Goal: Information Seeking & Learning: Compare options

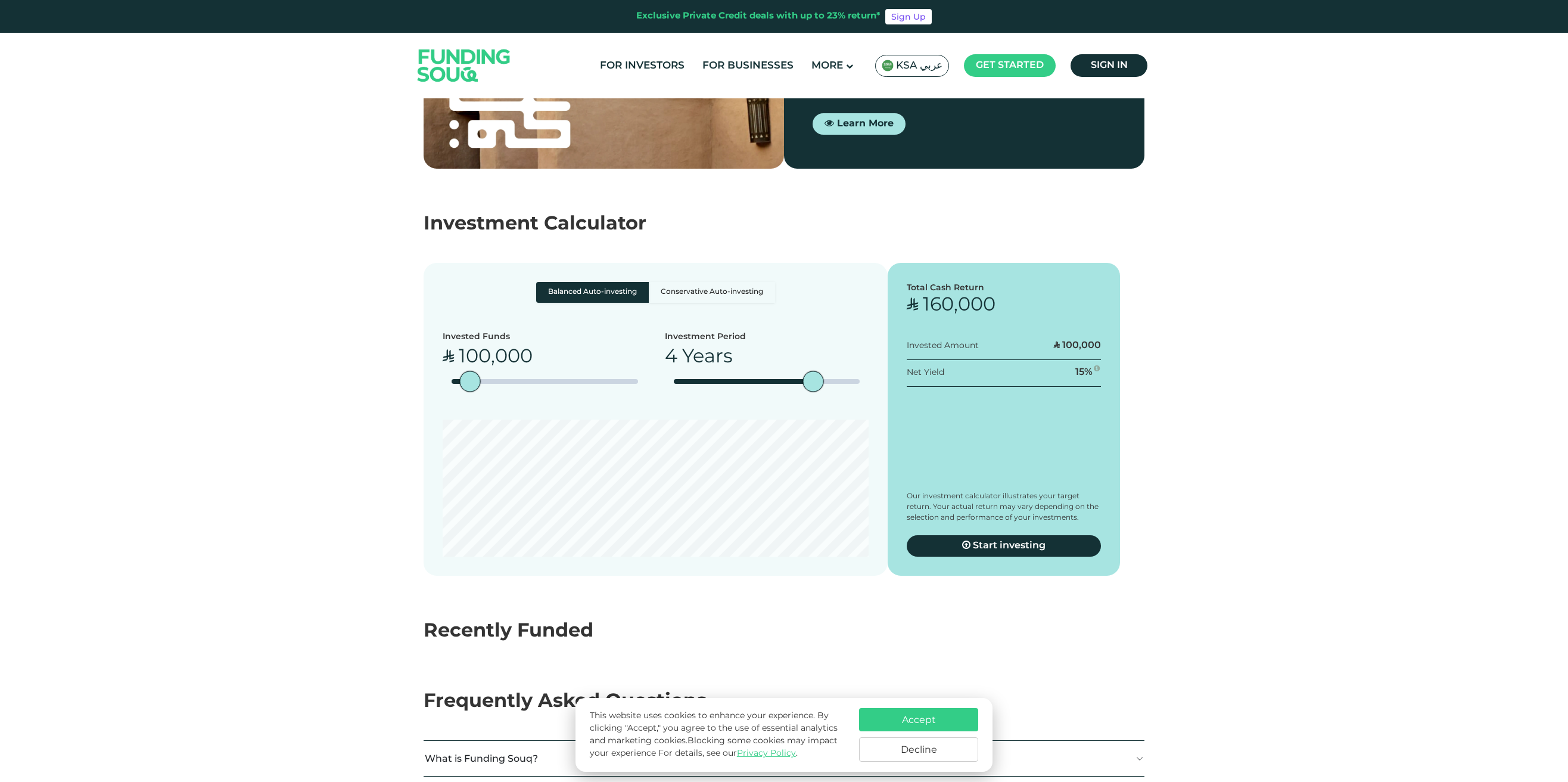
scroll to position [1984, 0]
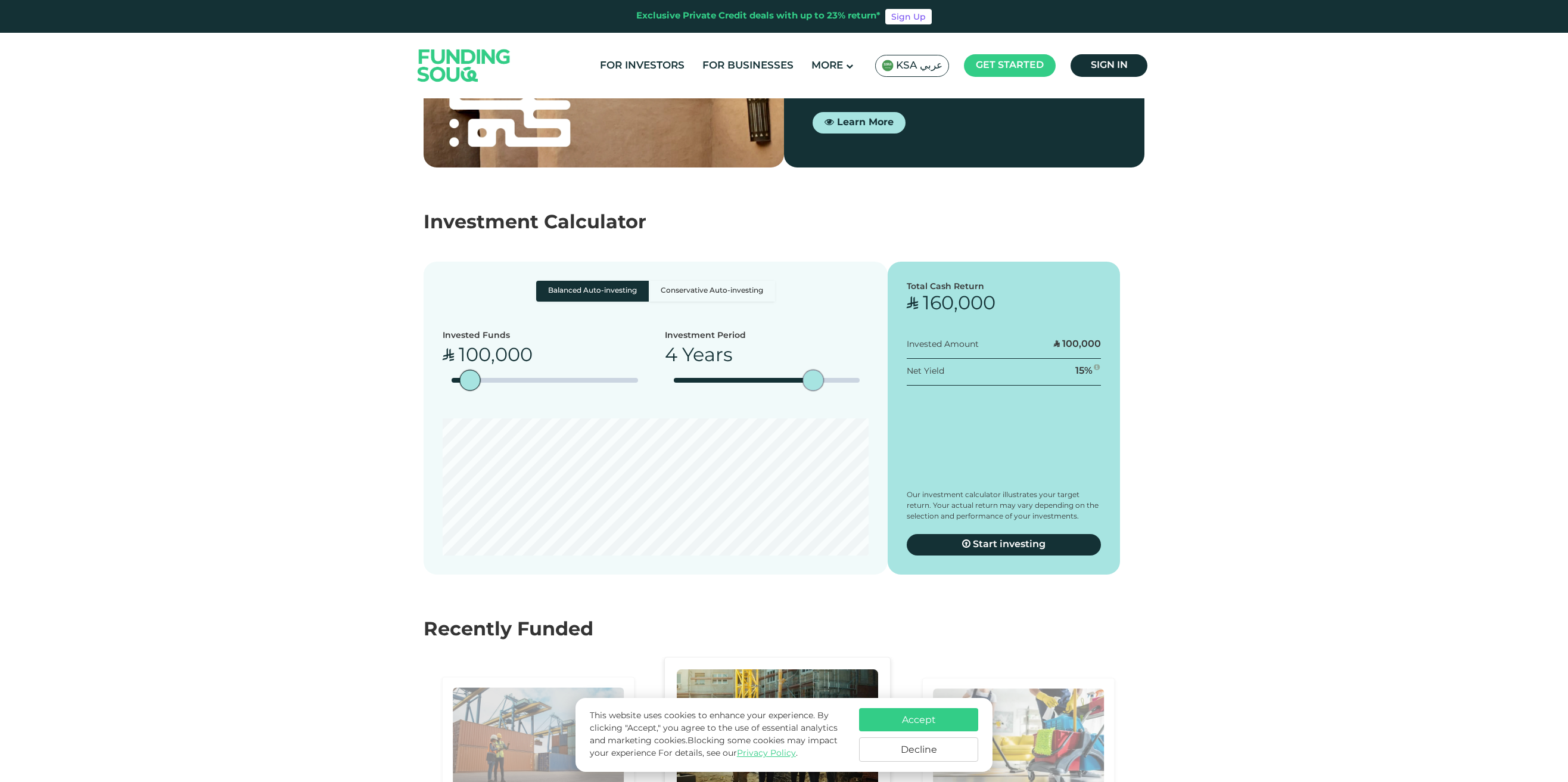
type tc-range-slider "5"
drag, startPoint x: 816, startPoint y: 349, endPoint x: 871, endPoint y: 347, distance: 55.0
click at [871, 370] on div "date slider" at bounding box center [870, 380] width 21 height 21
click at [683, 280] on label "Conservative Auto-investing" at bounding box center [712, 291] width 126 height 21
click at [544, 280] on input "Conservative Auto-investing" at bounding box center [540, 284] width 8 height 8
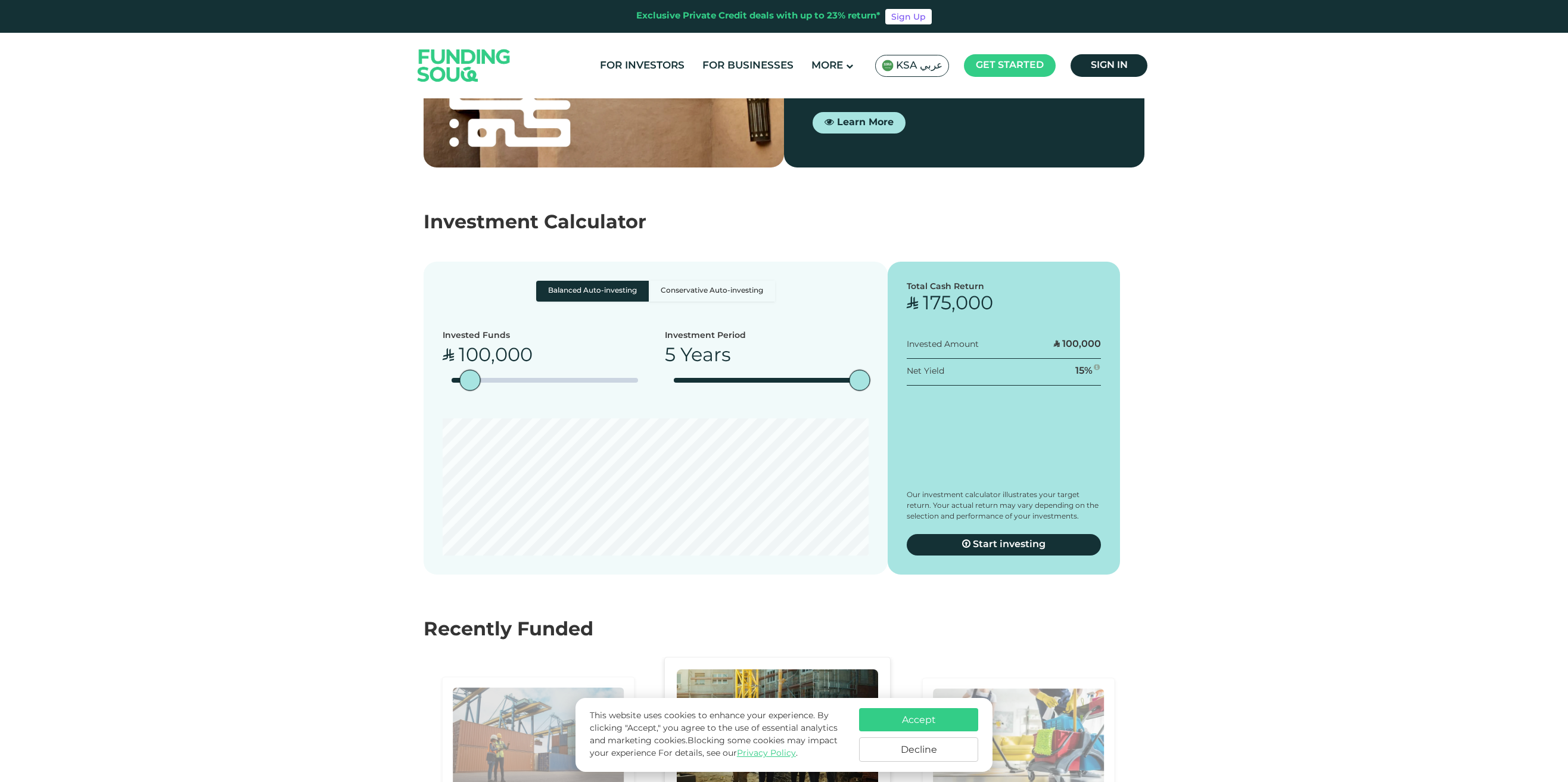
radio input "true"
click at [609, 280] on label "Balanced Auto-investing" at bounding box center [592, 291] width 113 height 21
click at [544, 280] on input "Balanced Auto-investing" at bounding box center [540, 284] width 8 height 8
radio input "true"
type tc-range-slider "10000"
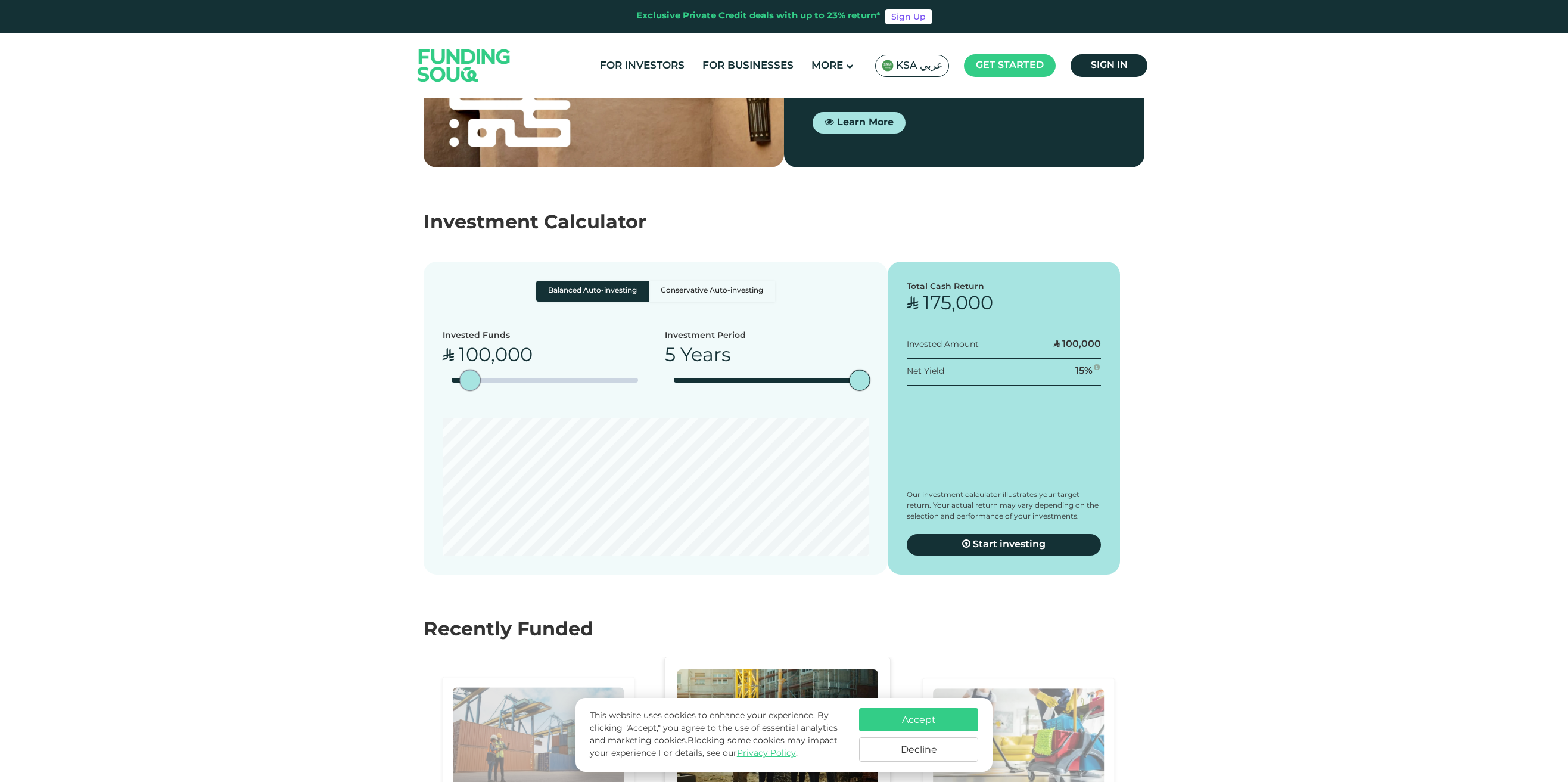
drag, startPoint x: 472, startPoint y: 349, endPoint x: 471, endPoint y: 358, distance: 9.1
click at [471, 358] on div "Invested Funds ʢ 100,000" at bounding box center [545, 365] width 204 height 71
drag, startPoint x: 471, startPoint y: 353, endPoint x: 461, endPoint y: 353, distance: 10.0
click at [461, 370] on div "amount slider" at bounding box center [461, 380] width 21 height 21
type tc-range-slider "1000000"
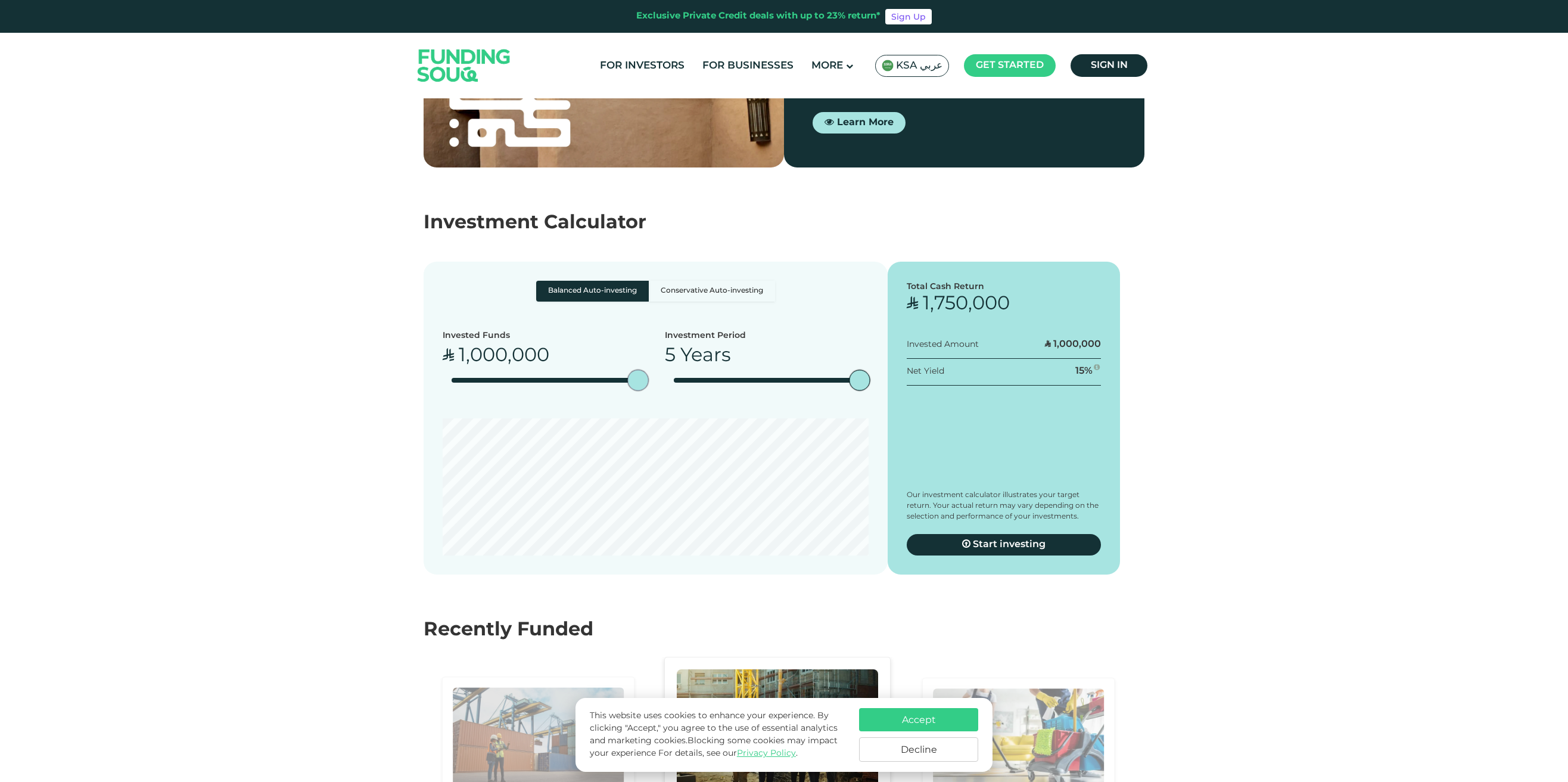
drag, startPoint x: 468, startPoint y: 343, endPoint x: 728, endPoint y: 340, distance: 260.0
click at [728, 340] on div "Invested Funds ʢ 1,000,000 Investment Period 5 Years" at bounding box center [655, 365] width 426 height 71
click at [1251, 577] on section "Investment Calculator Balanced Auto-investing Conservative Auto-investing Inves…" at bounding box center [784, 392] width 1568 height 449
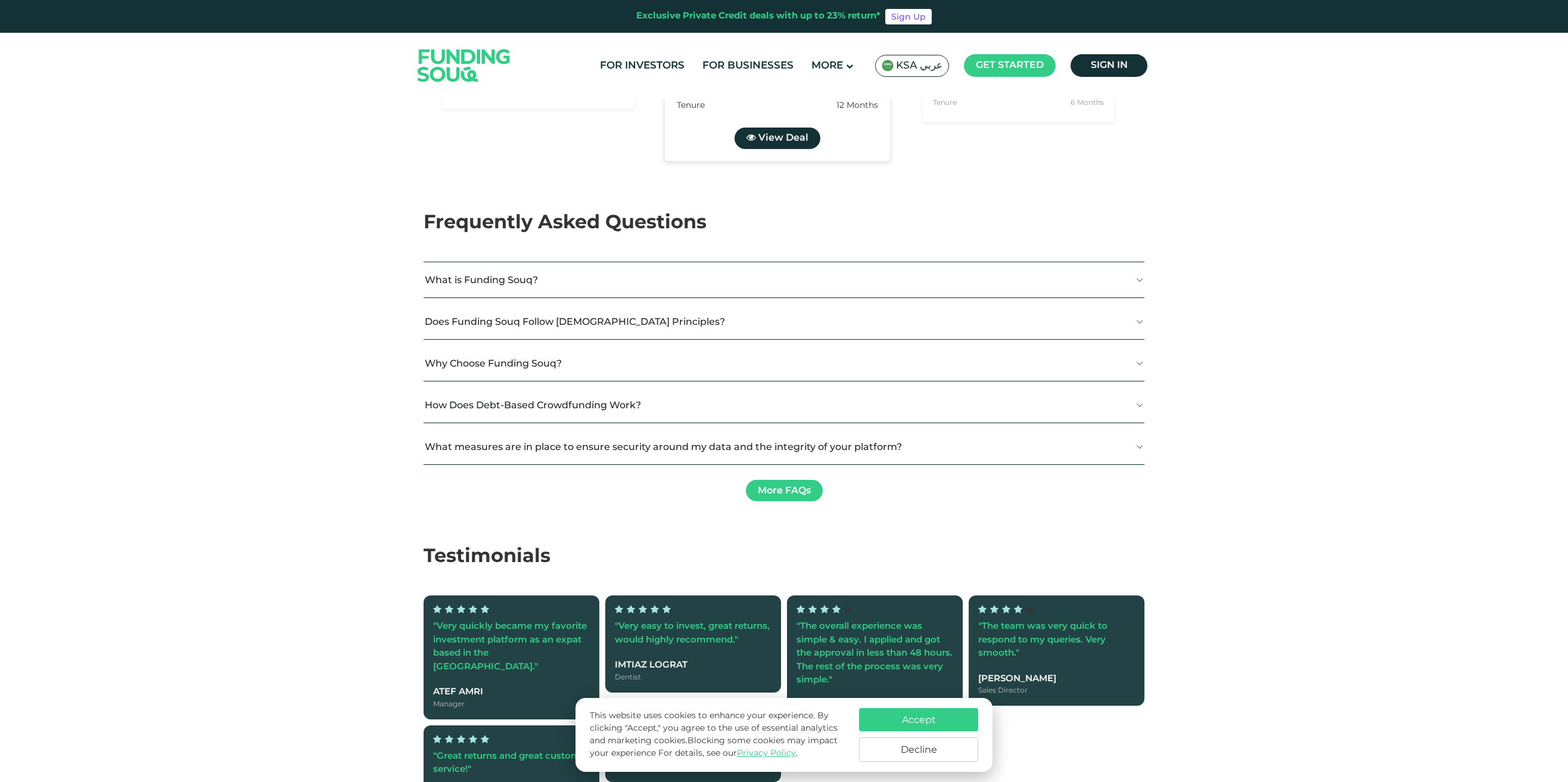
scroll to position [2784, 0]
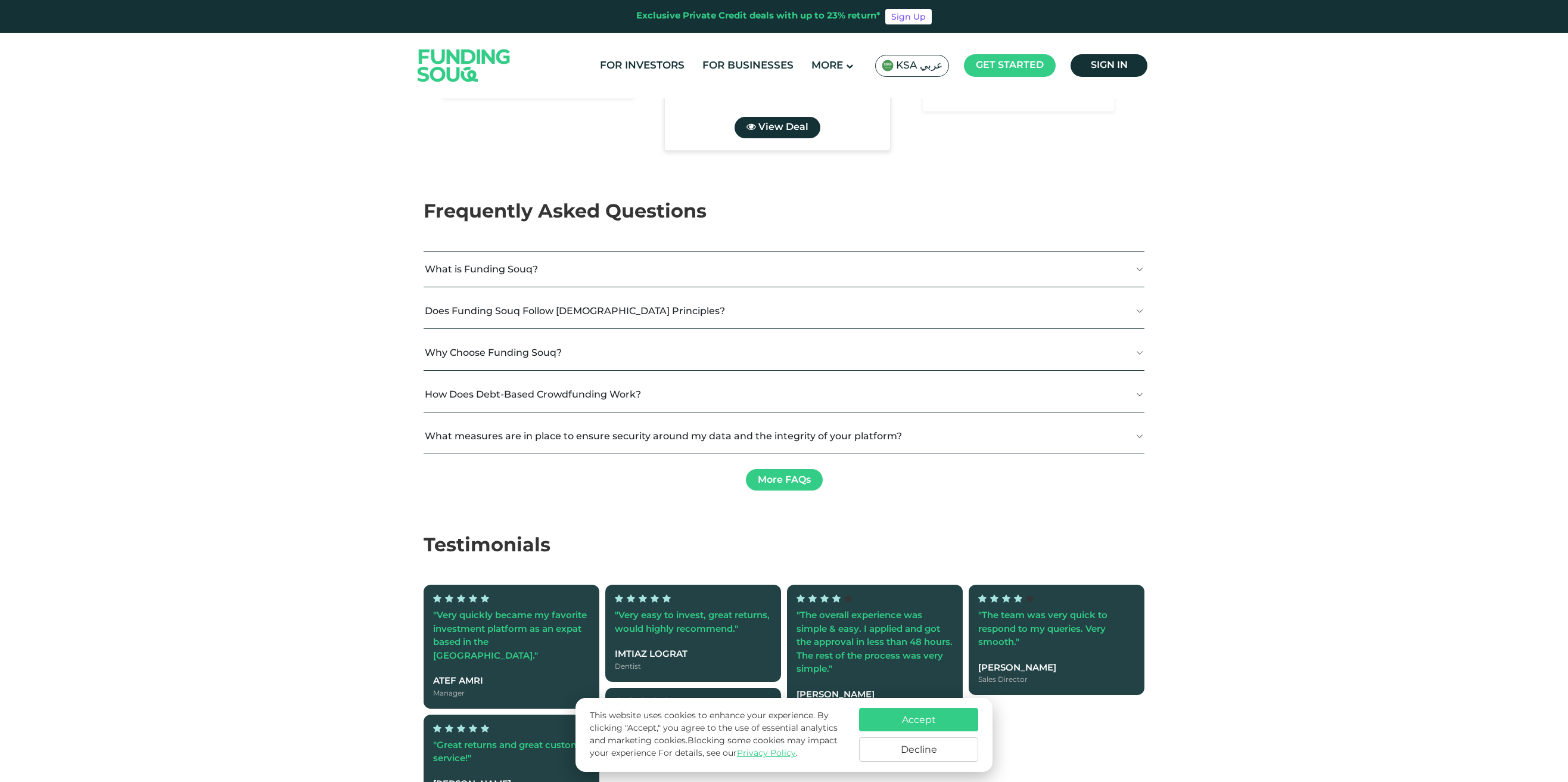
click at [486, 251] on button "What is Funding Souq?" at bounding box center [783, 268] width 721 height 35
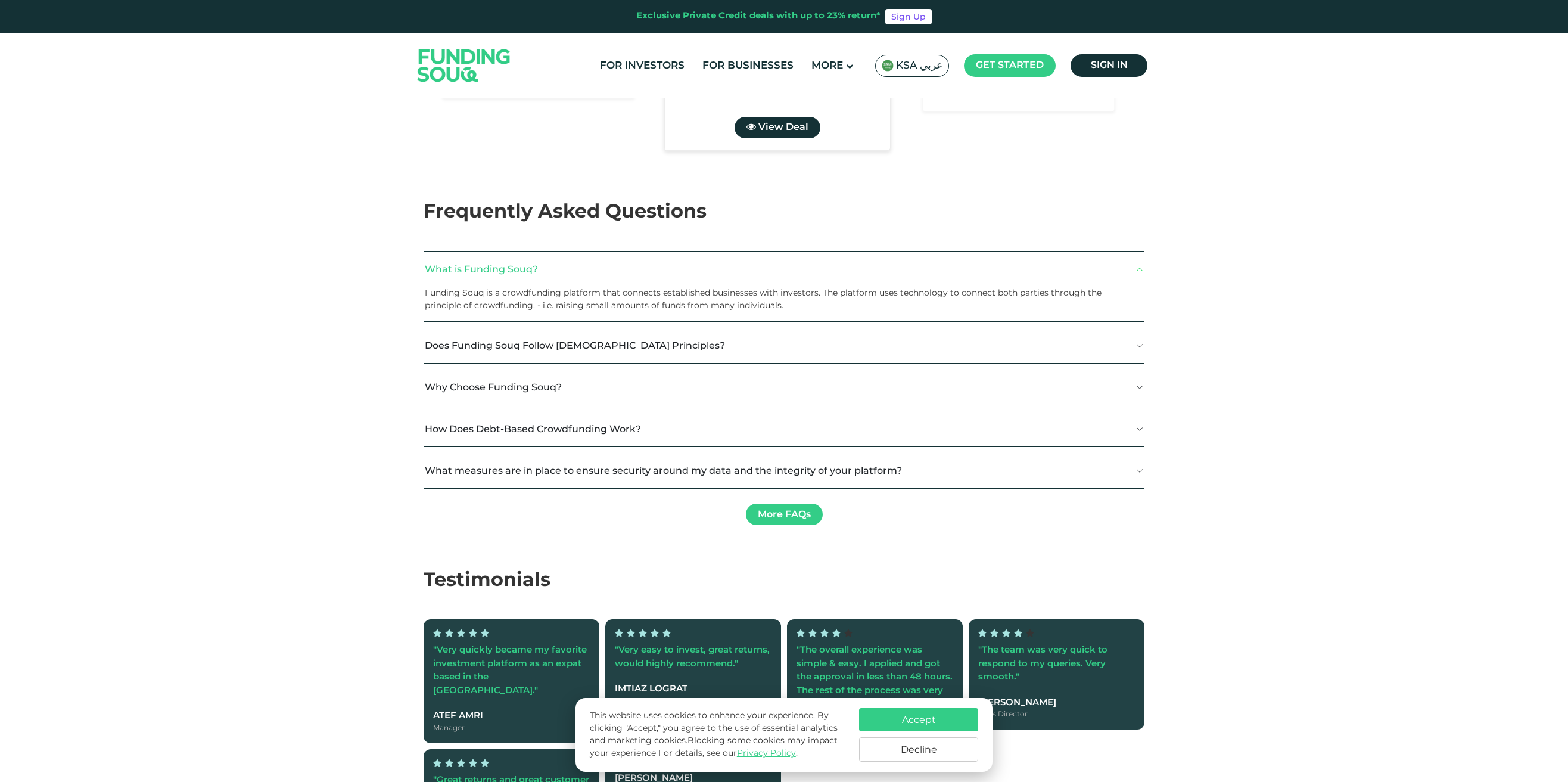
scroll to position [2788, 0]
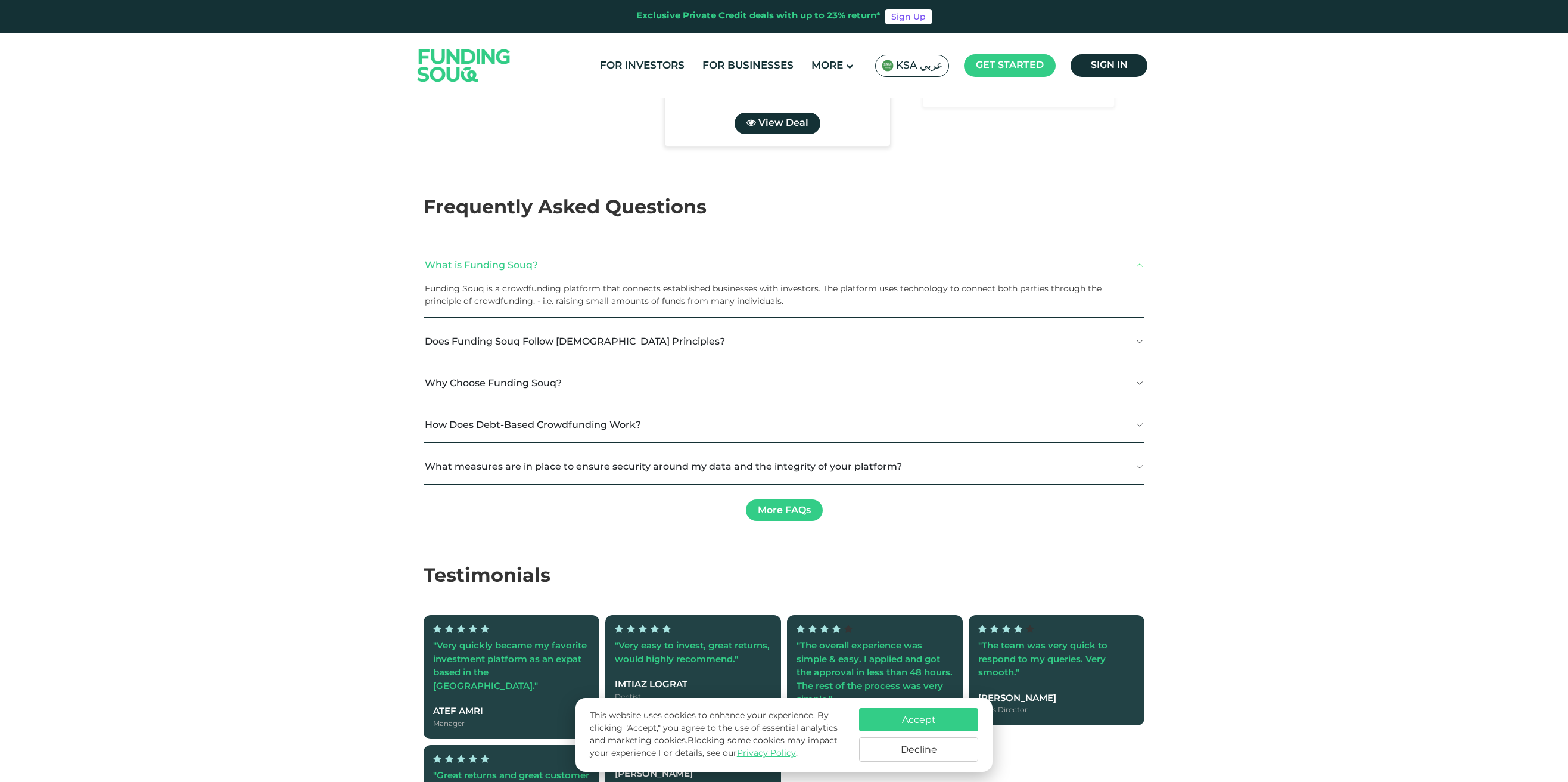
click at [558, 323] on button "Does Funding Souq Follow Shariah Principles?" at bounding box center [783, 341] width 721 height 35
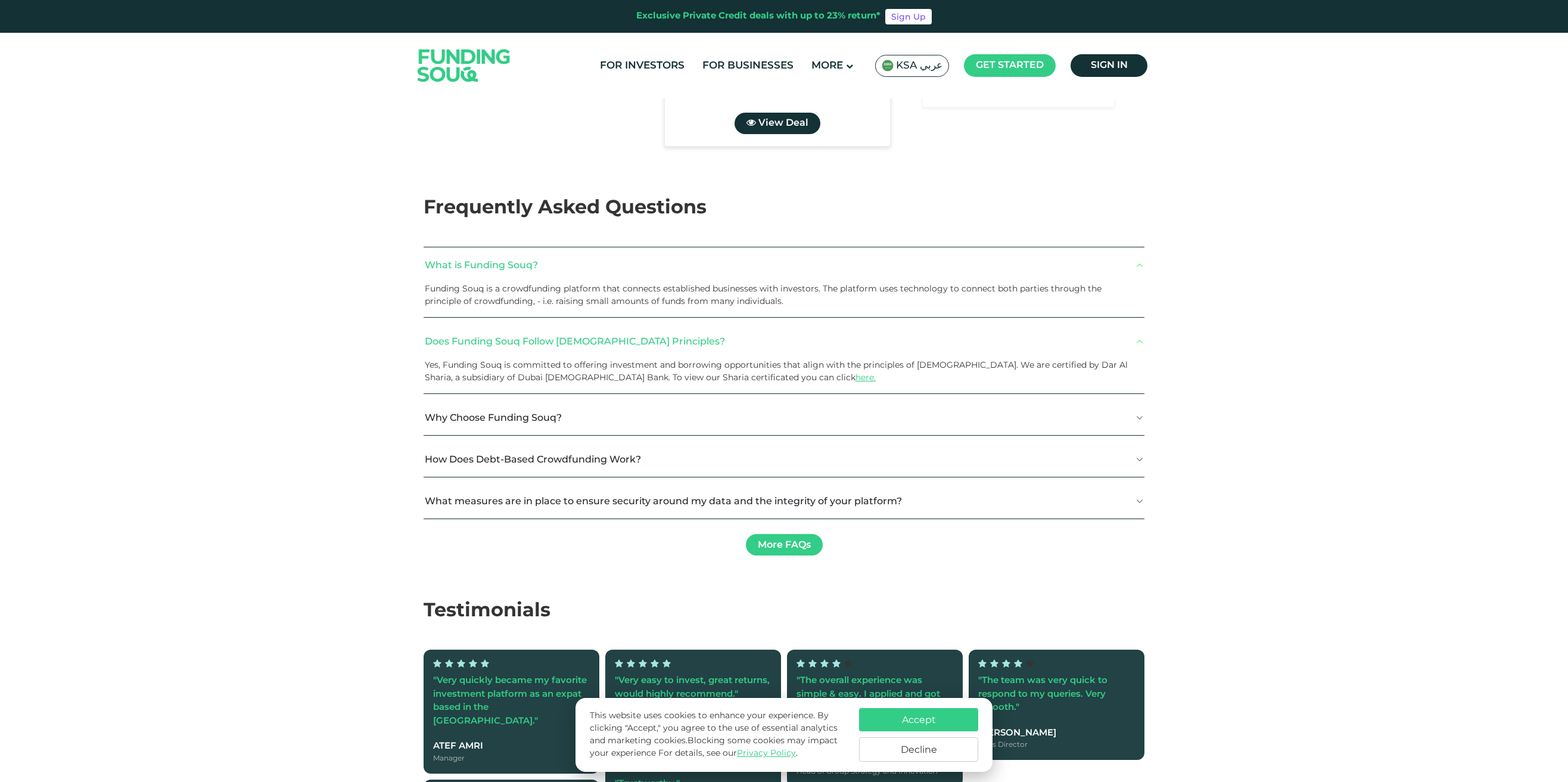
click at [552, 400] on button "Why Choose Funding Souq?" at bounding box center [783, 417] width 721 height 35
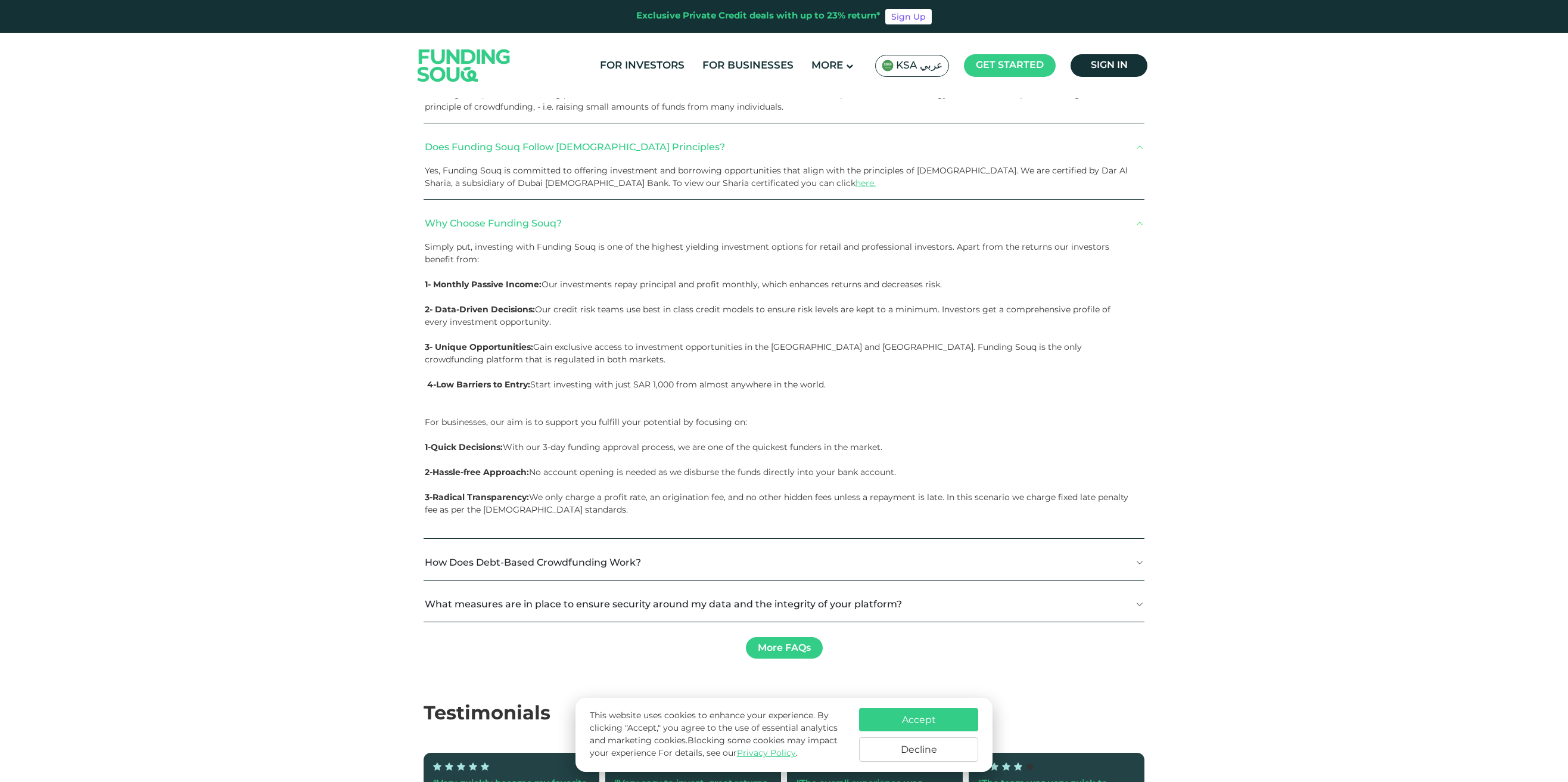
scroll to position [2984, 0]
click at [548, 543] on button "How Does Debt-Based Crowdfunding Work?" at bounding box center [783, 560] width 721 height 35
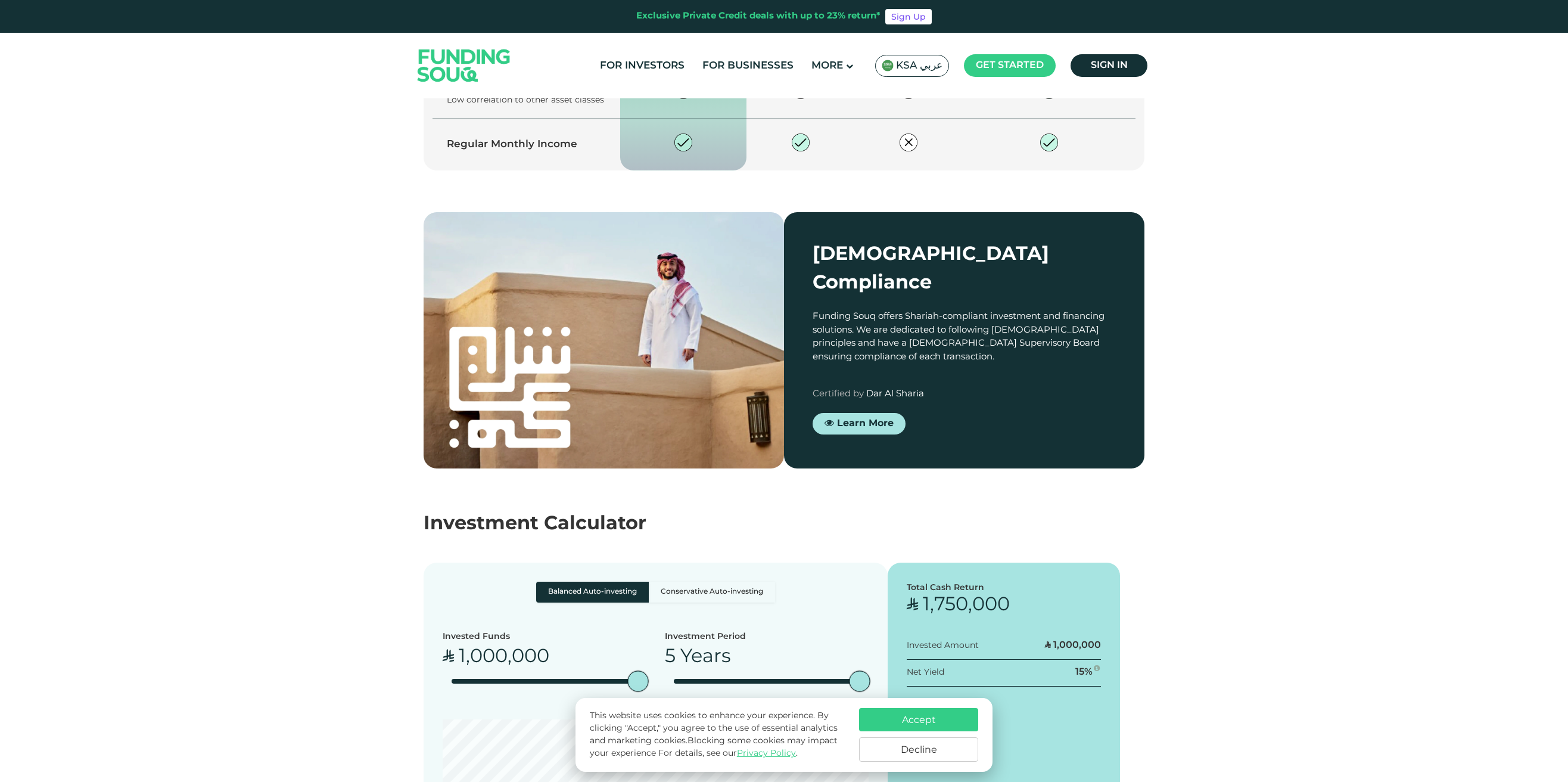
scroll to position [1619, 0]
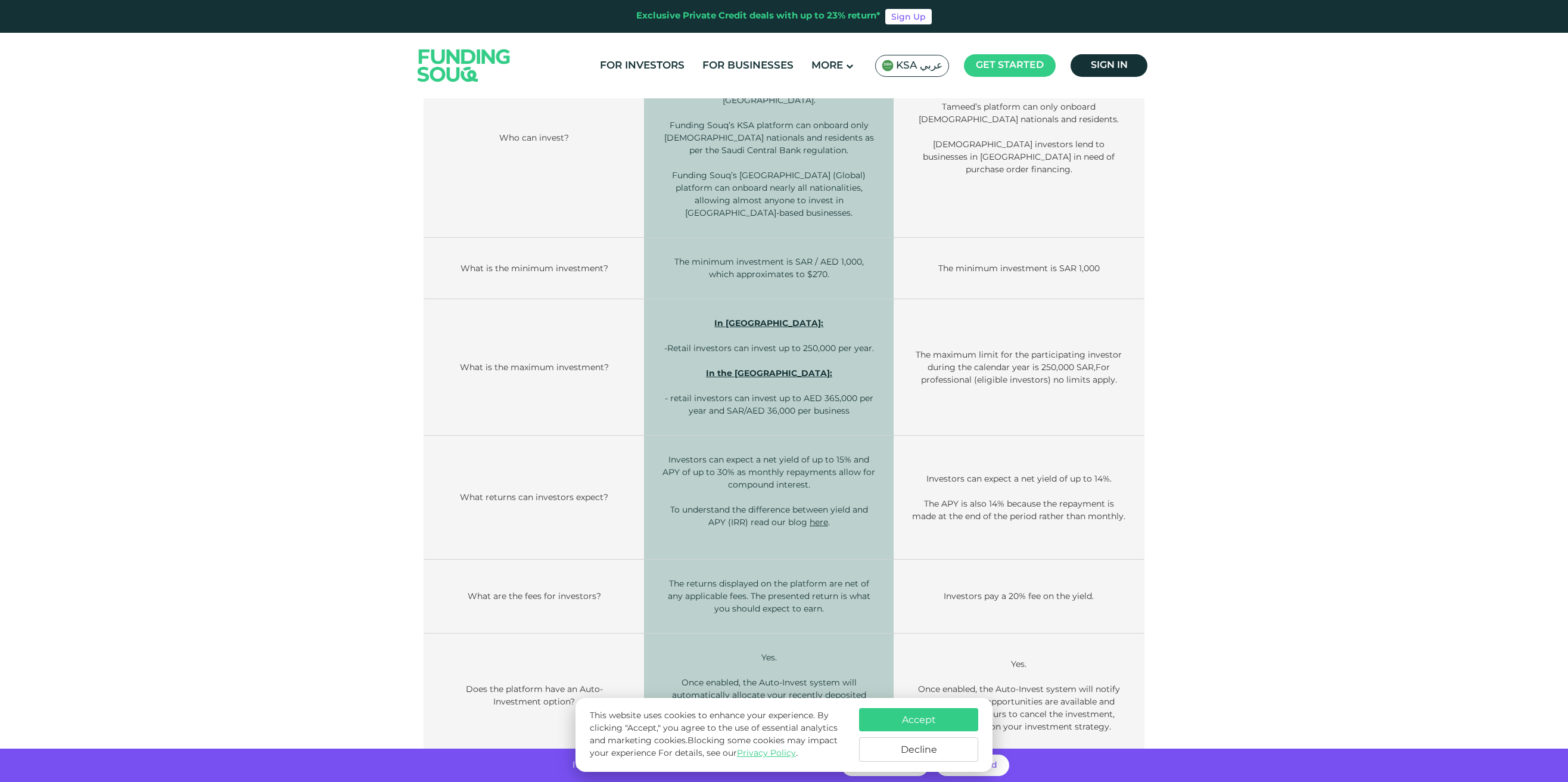
scroll to position [515, 0]
click at [903, 750] on button "Decline" at bounding box center [919, 749] width 120 height 24
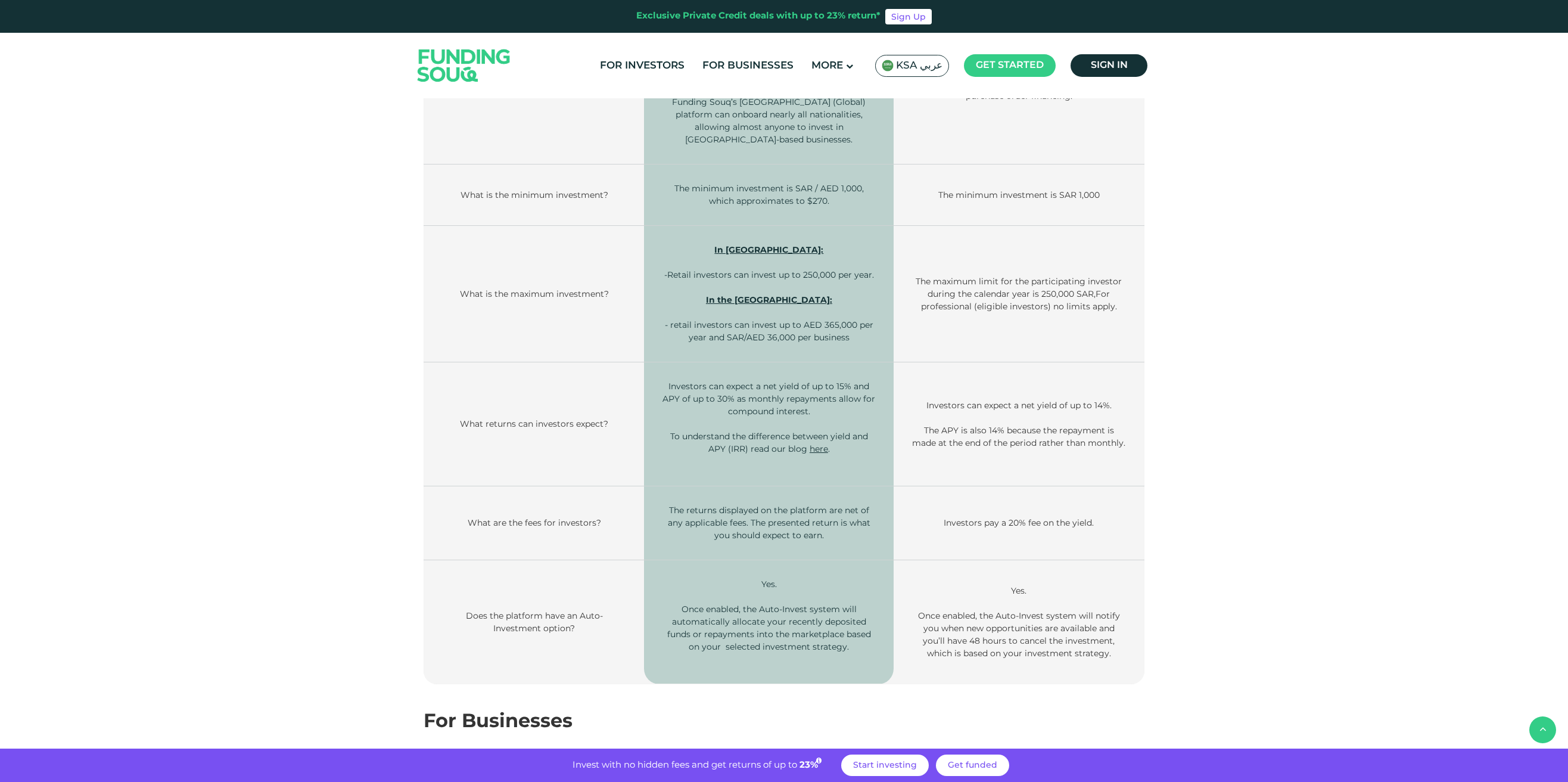
scroll to position [585, 0]
click at [755, 434] on span "To understand the difference between yield and APY (IRR) read our" at bounding box center [769, 444] width 198 height 23
click at [316, 501] on div "Features Comparison For Investors Platform feature Funding Souq Tameed Platform…" at bounding box center [784, 567] width 1544 height 1614
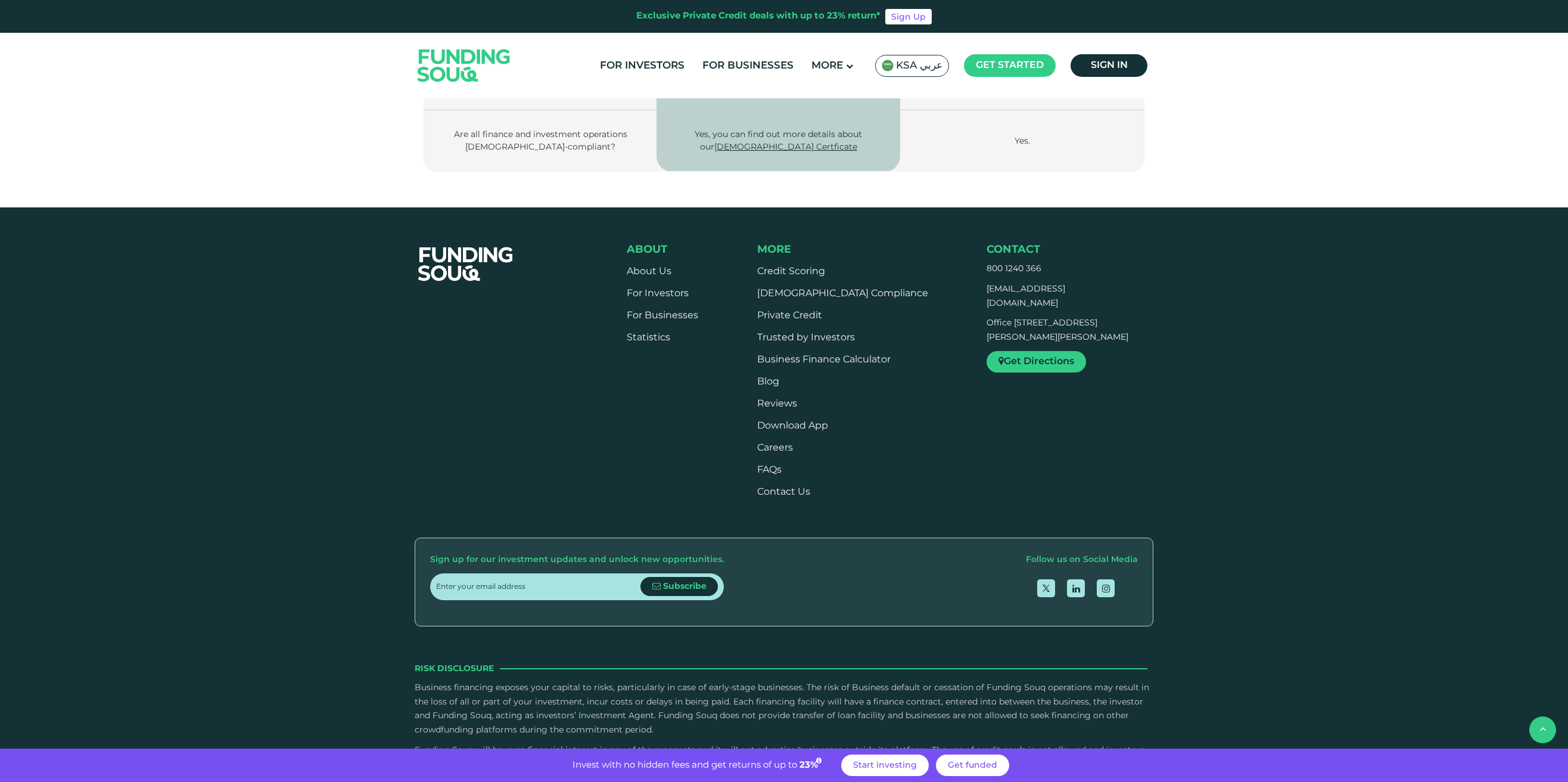
scroll to position [1792, 0]
